Goal: Use online tool/utility: Use online tool/utility

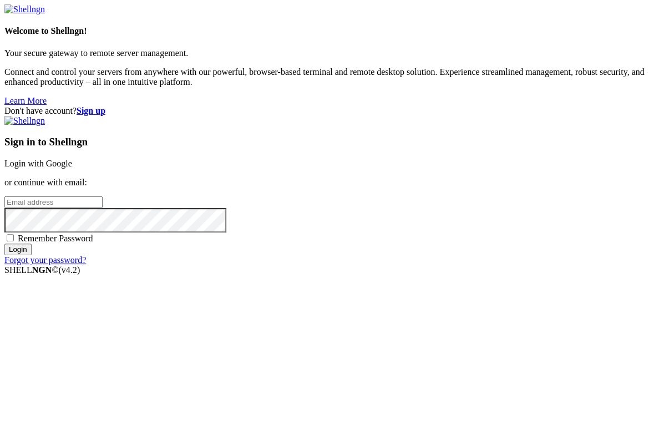
type input "[EMAIL_ADDRESS][DOMAIN_NAME]"
click at [32, 255] on input "Login" at bounding box center [17, 250] width 27 height 12
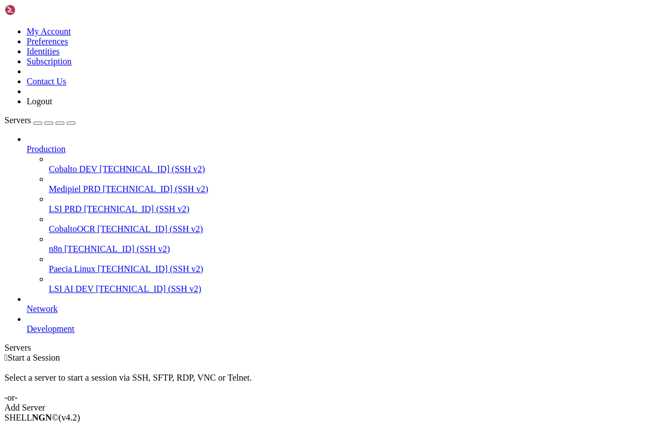
click at [69, 184] on span "Medipiel PRD" at bounding box center [75, 188] width 52 height 9
click at [103, 184] on span "[TECHNICAL_ID] (SSH v2)" at bounding box center [155, 188] width 105 height 9
